Goal: Task Accomplishment & Management: Manage account settings

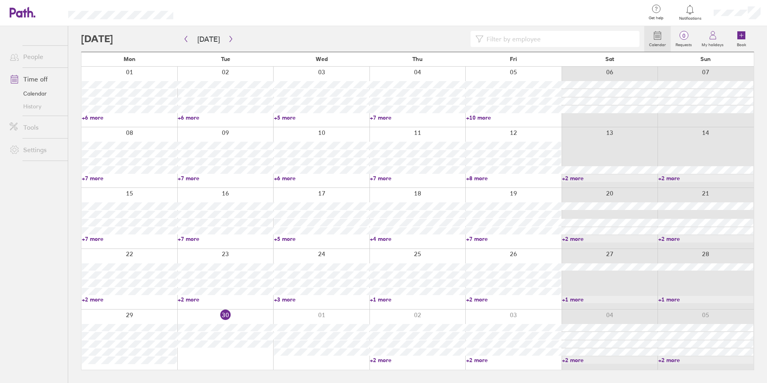
drag, startPoint x: 82, startPoint y: 249, endPoint x: 82, endPoint y: 243, distance: 6.0
drag, startPoint x: 82, startPoint y: 243, endPoint x: 59, endPoint y: 238, distance: 23.9
click at [59, 238] on ul "People Time off Calendar History Tools Settings" at bounding box center [34, 191] width 68 height 330
click at [384, 359] on link "+2 more" at bounding box center [417, 359] width 95 height 7
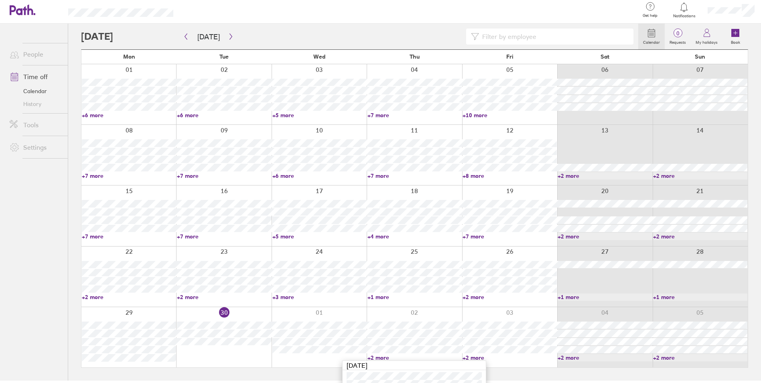
scroll to position [43, 0]
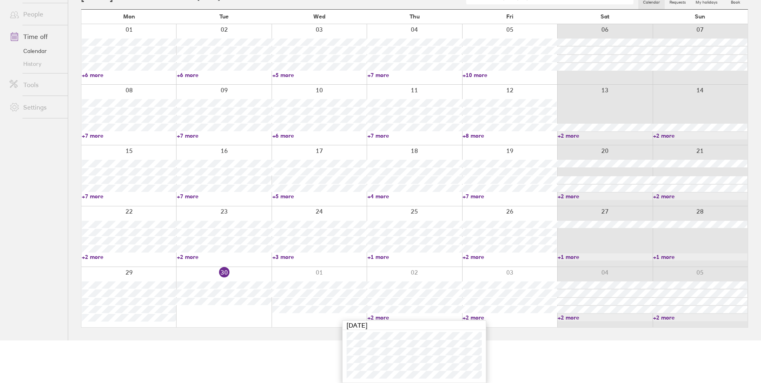
click at [246, 340] on html "Get help FAQs Contact us Notifications My profile Sign out People Time off Cale…" at bounding box center [380, 148] width 761 height 383
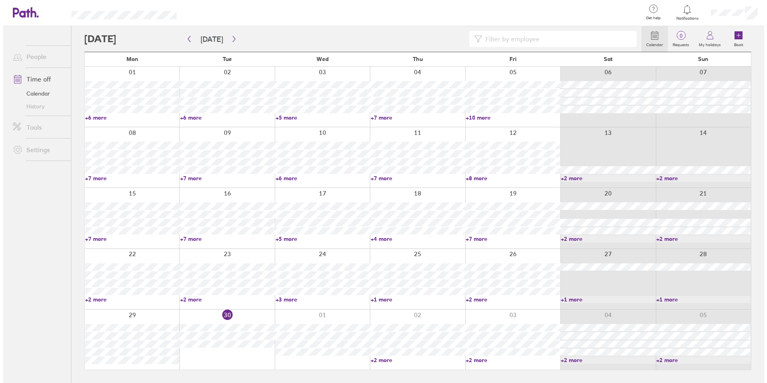
scroll to position [0, 0]
